Goal: Find specific page/section: Find specific page/section

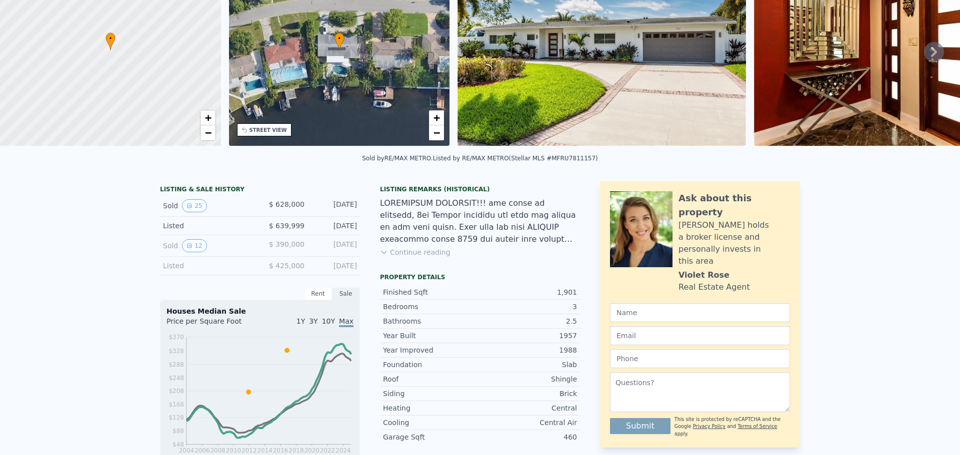
scroll to position [3, 0]
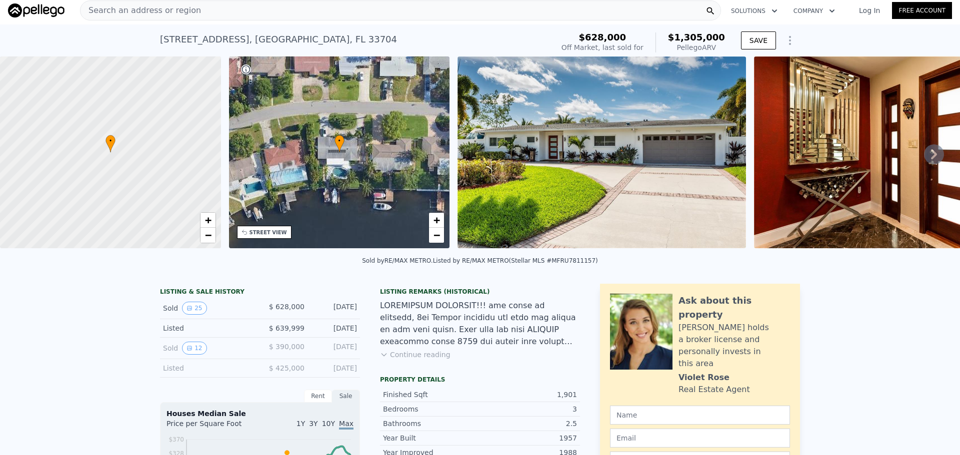
click at [445, 337] on div at bounding box center [480, 324] width 200 height 48
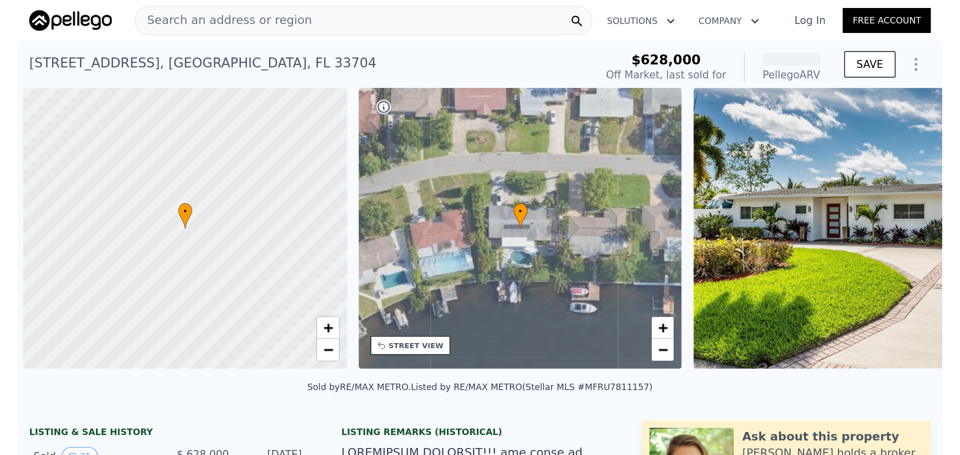
scroll to position [0, 4]
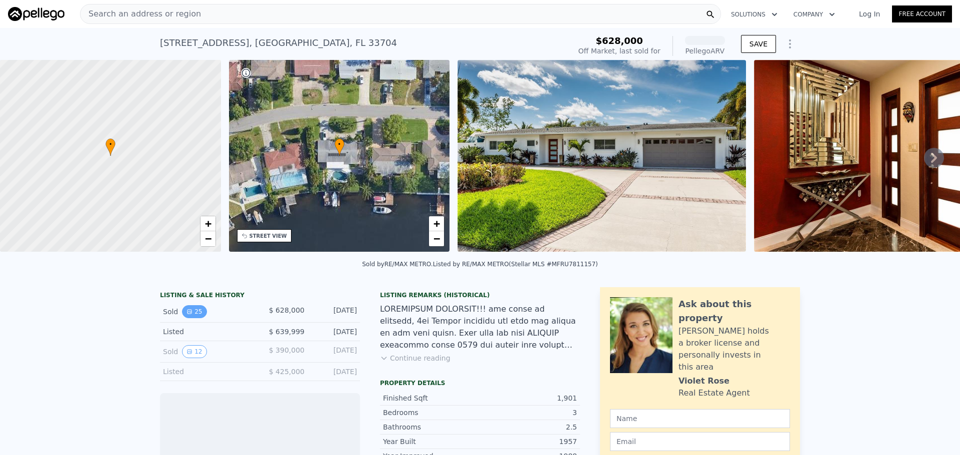
click at [187, 310] on icon "View historical data" at bounding box center [189, 312] width 4 height 4
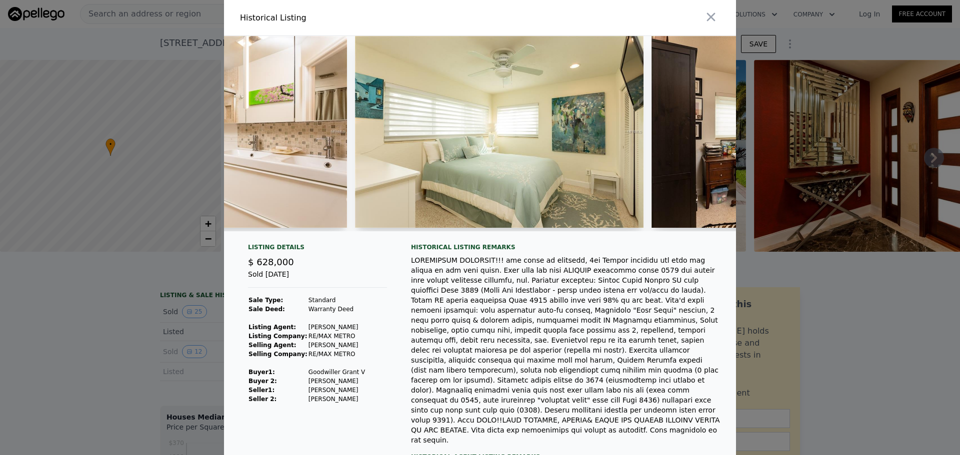
scroll to position [0, 3341]
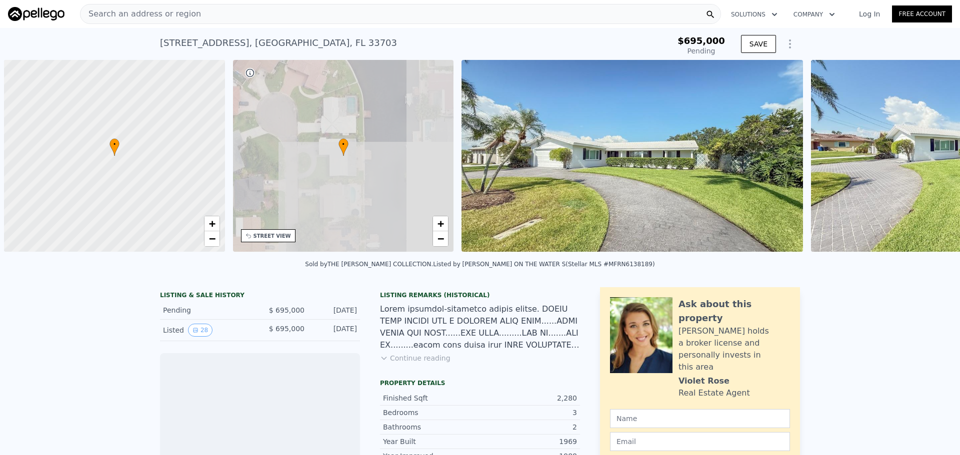
scroll to position [0, 4]
